Goal: Manage account settings

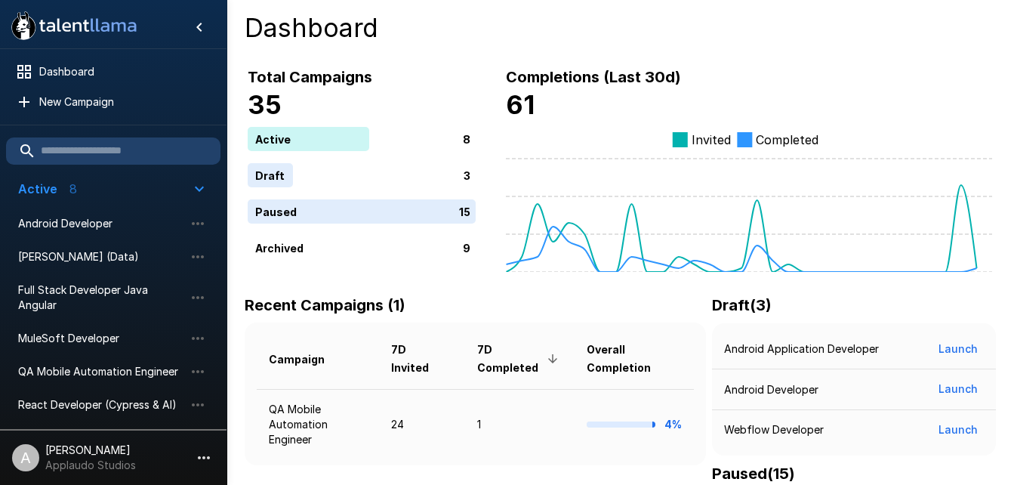
scroll to position [251, 0]
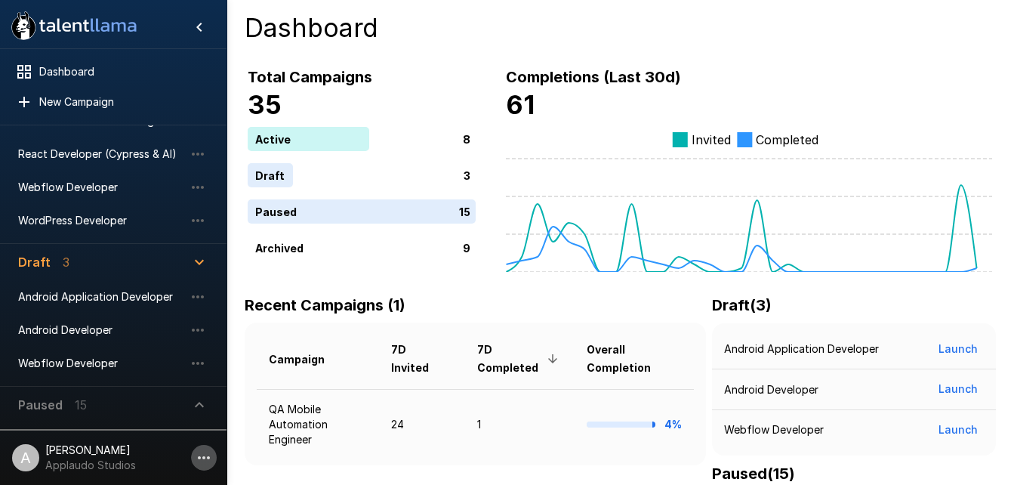
click at [204, 463] on icon "button" at bounding box center [204, 458] width 18 height 18
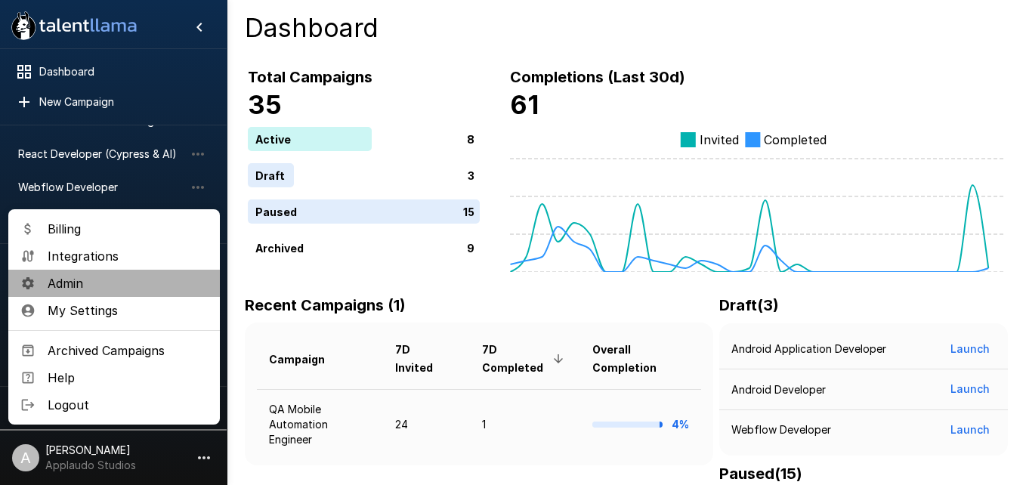
click at [118, 284] on span "Admin" at bounding box center [128, 283] width 160 height 18
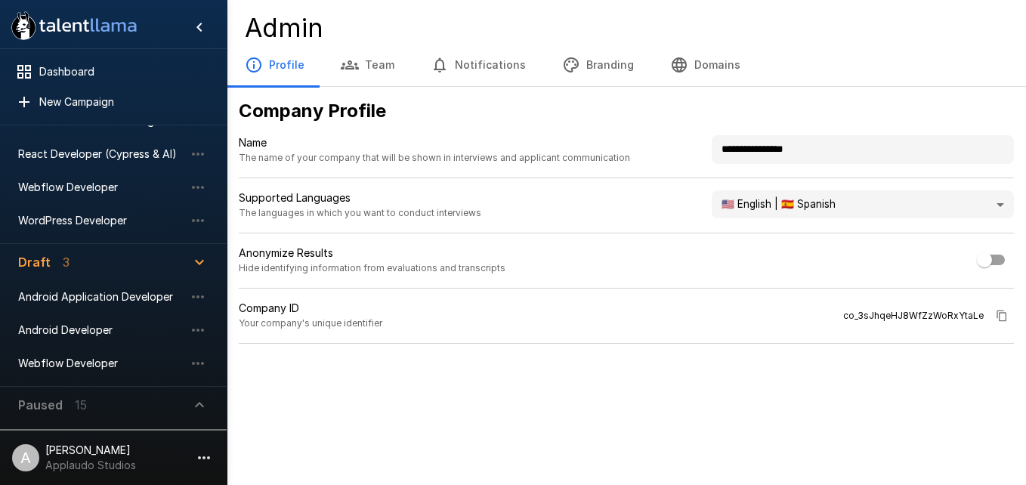
click at [390, 51] on button "Team" at bounding box center [368, 65] width 90 height 42
